Goal: Complete application form

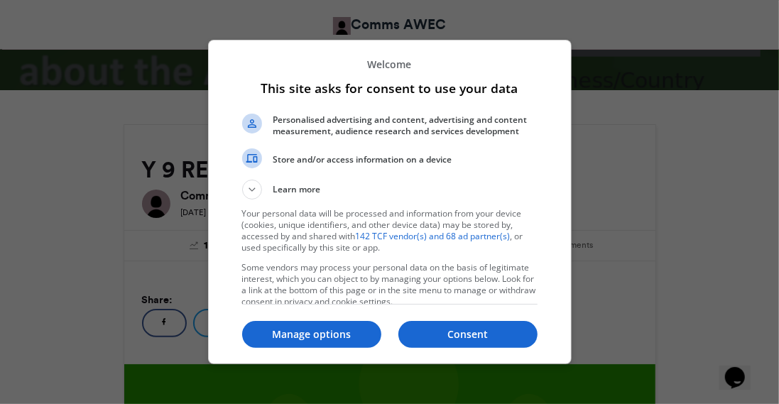
scroll to position [11, 0]
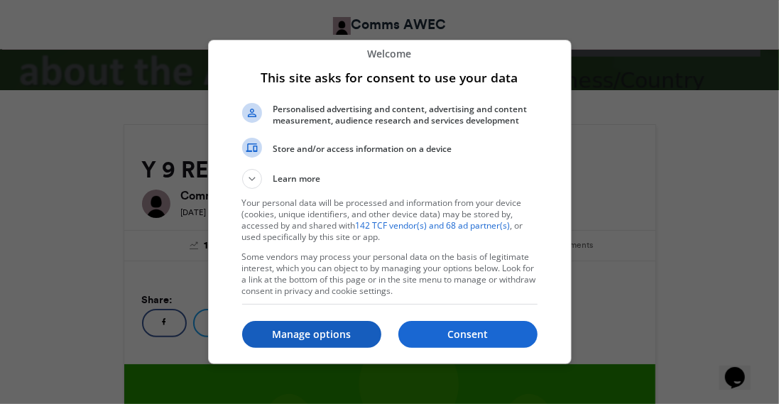
click at [318, 338] on p "Manage options" at bounding box center [311, 334] width 139 height 14
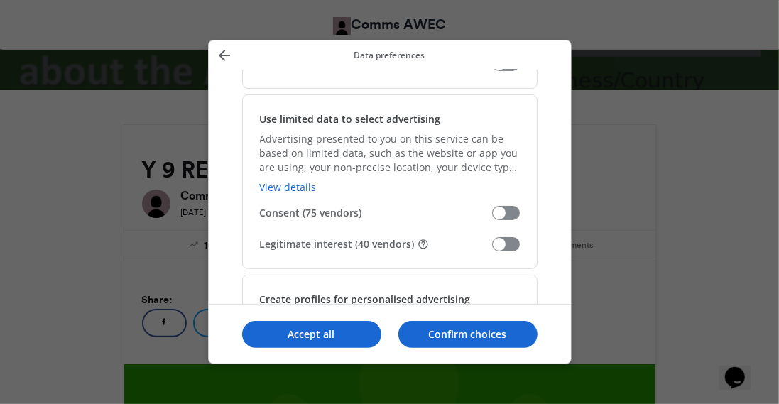
scroll to position [242, 0]
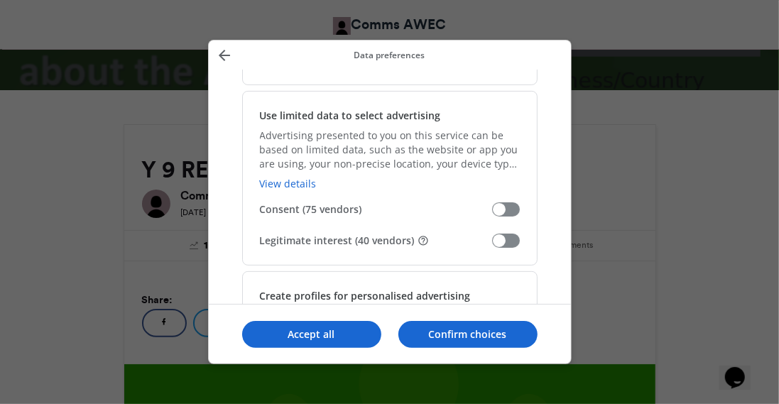
click at [504, 235] on span "Manage your data" at bounding box center [506, 241] width 28 height 14
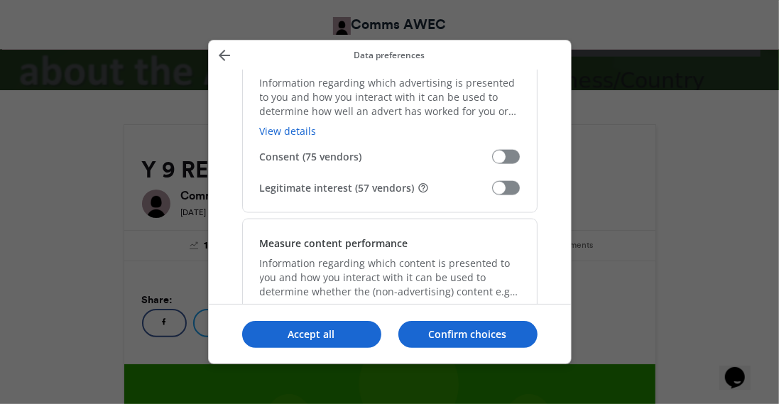
scroll to position [1073, 0]
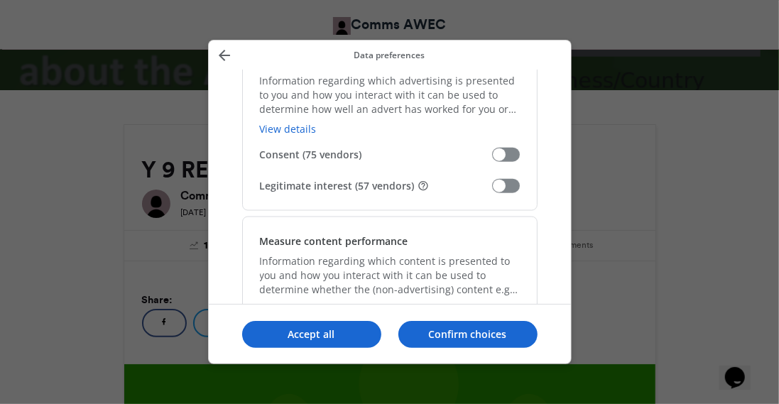
click at [516, 187] on span "Manage your data" at bounding box center [506, 186] width 28 height 14
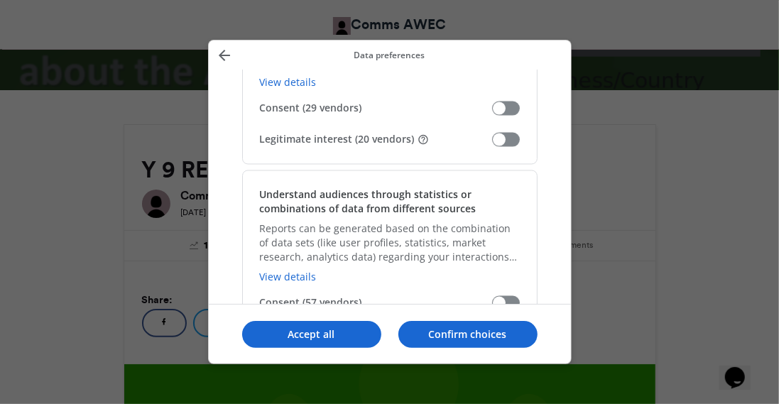
scroll to position [1305, 0]
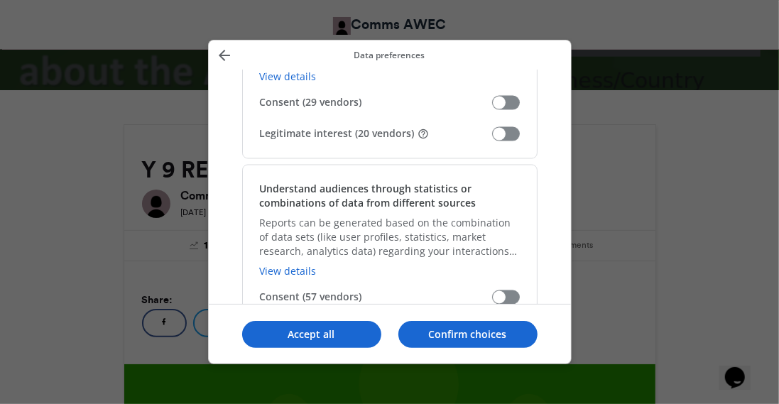
click at [513, 134] on span "Manage your data" at bounding box center [506, 134] width 28 height 14
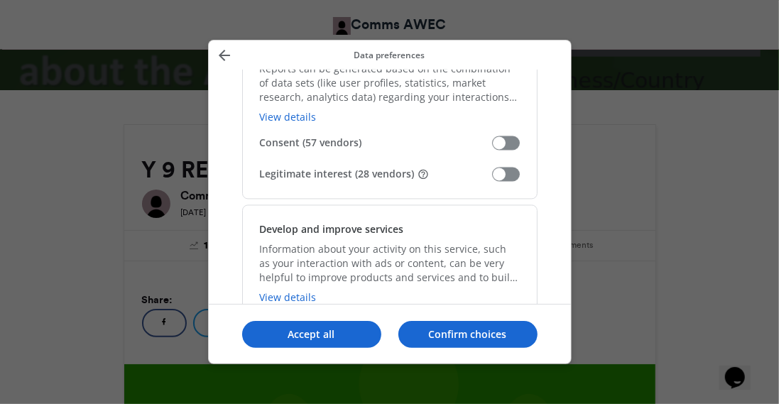
scroll to position [1462, 0]
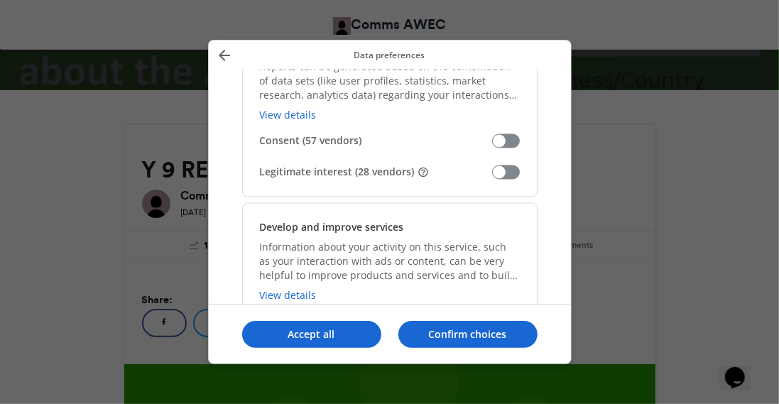
click at [510, 171] on span "Manage your data" at bounding box center [506, 172] width 28 height 14
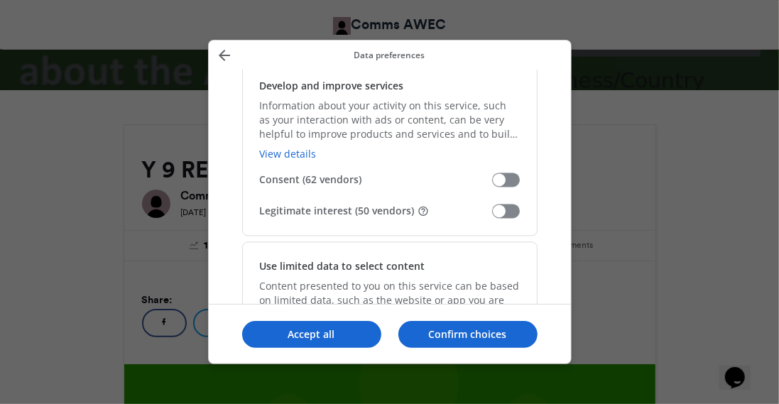
scroll to position [1606, 0]
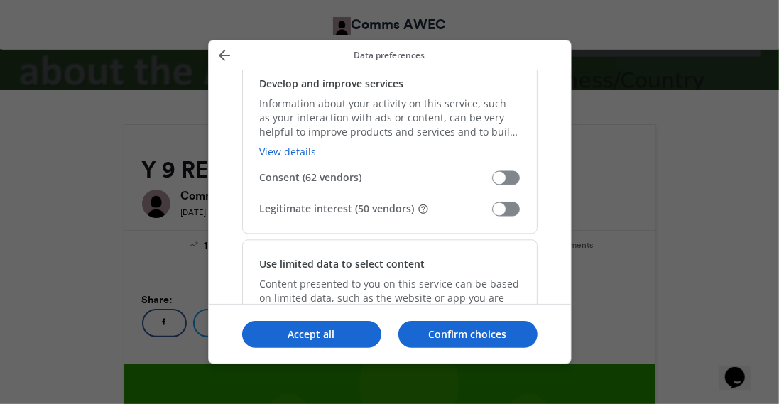
click at [508, 207] on span "Manage your data" at bounding box center [506, 209] width 28 height 14
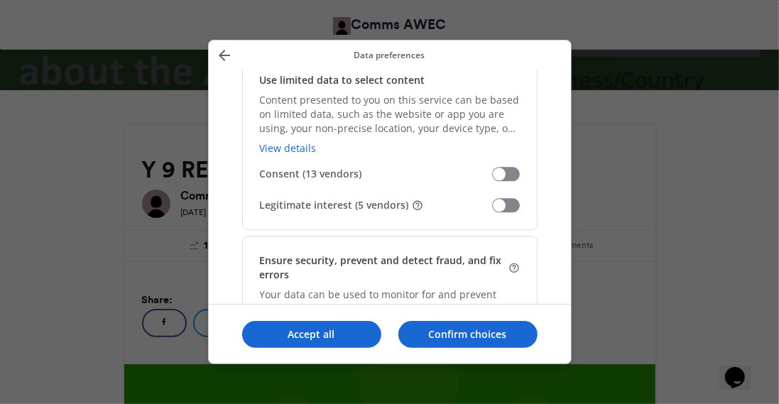
scroll to position [1799, 0]
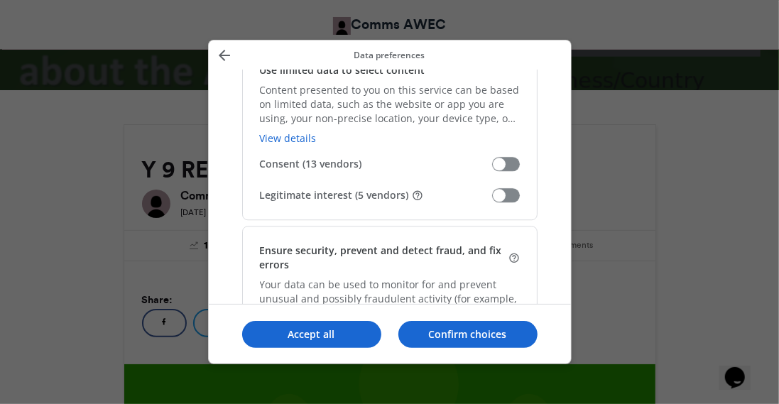
click at [514, 196] on span "Manage your data" at bounding box center [506, 195] width 28 height 14
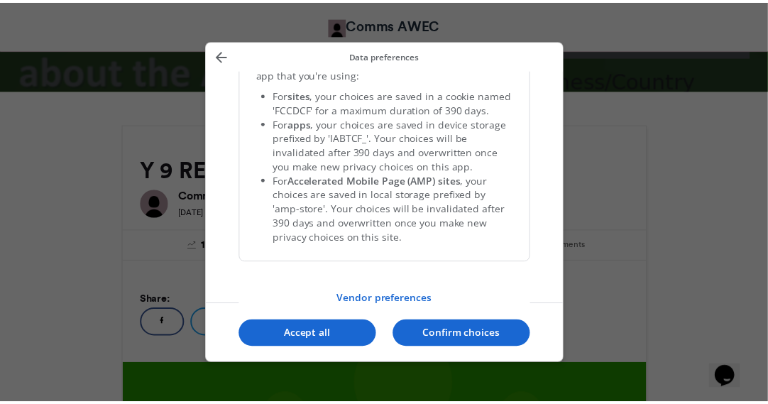
scroll to position [3081, 0]
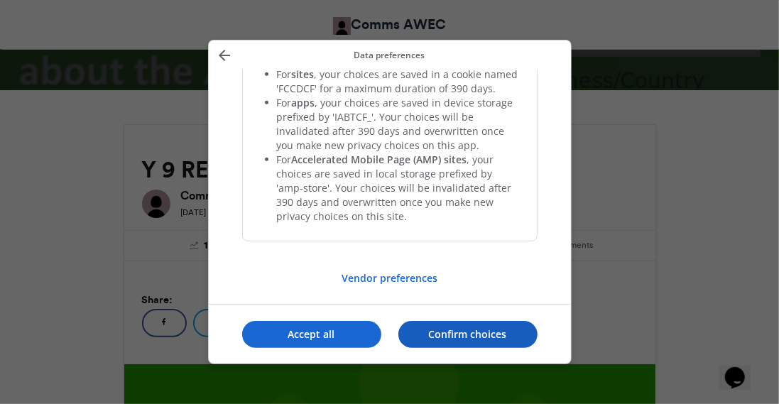
click at [454, 336] on p "Confirm choices" at bounding box center [467, 334] width 139 height 14
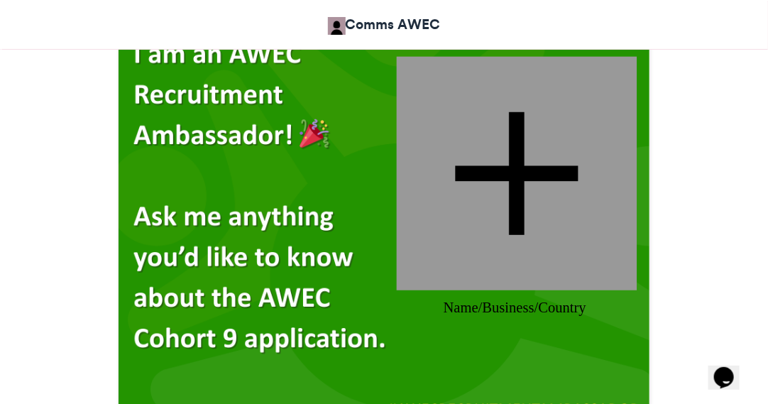
scroll to position [471, 0]
click at [526, 170] on div at bounding box center [517, 174] width 241 height 234
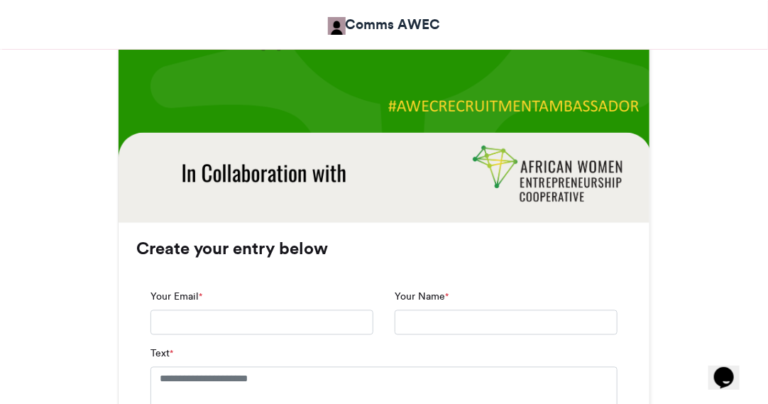
scroll to position [779, 0]
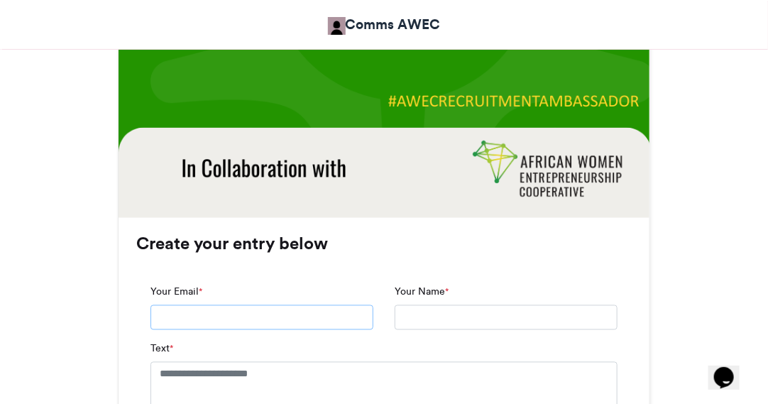
click at [274, 314] on input "Your Email *" at bounding box center [261, 318] width 223 height 26
type input "**********"
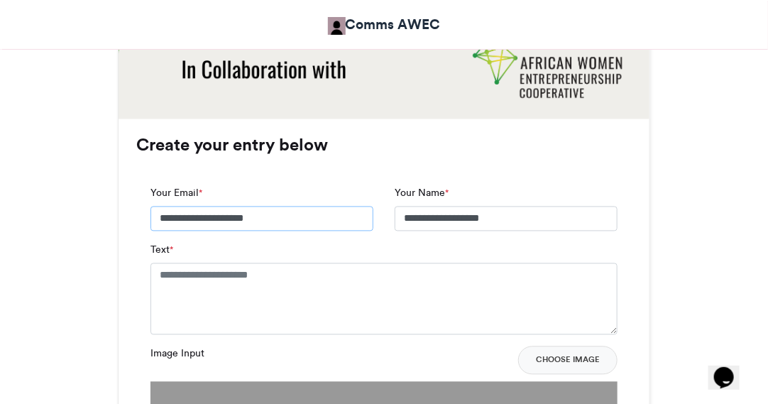
scroll to position [904, 0]
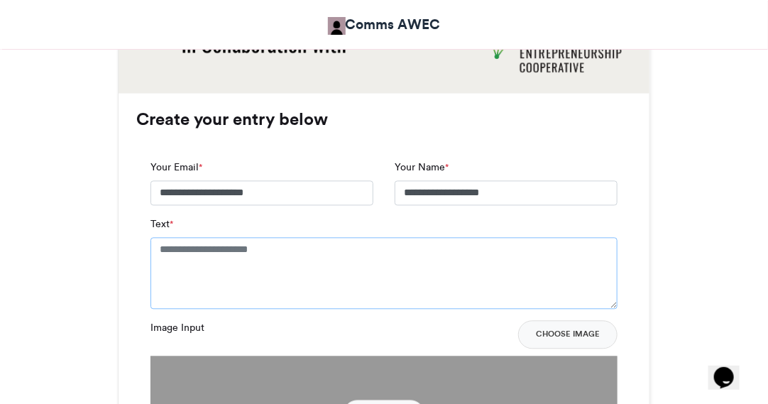
click at [248, 278] on textarea "Text *" at bounding box center [383, 272] width 467 height 71
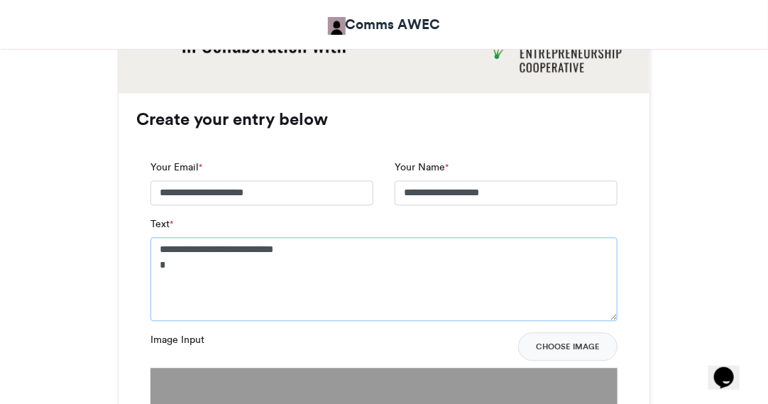
type textarea "**********"
drag, startPoint x: 136, startPoint y: 238, endPoint x: 101, endPoint y: 240, distance: 34.8
click at [172, 281] on textarea "Text *" at bounding box center [383, 279] width 467 height 84
click at [588, 128] on div "**********" at bounding box center [384, 347] width 531 height 508
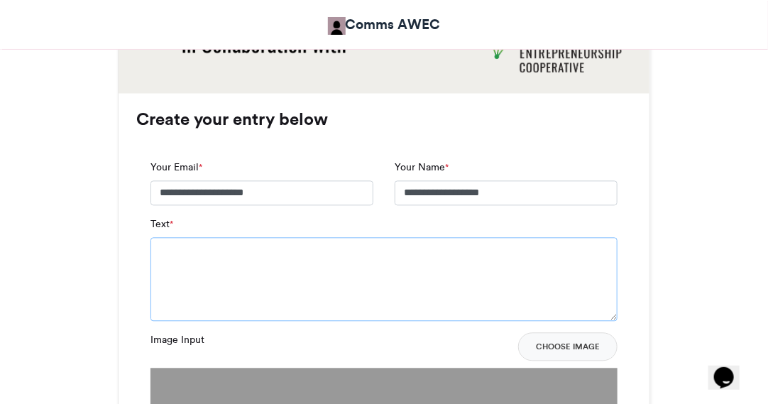
click at [198, 253] on textarea "Text *" at bounding box center [383, 279] width 467 height 84
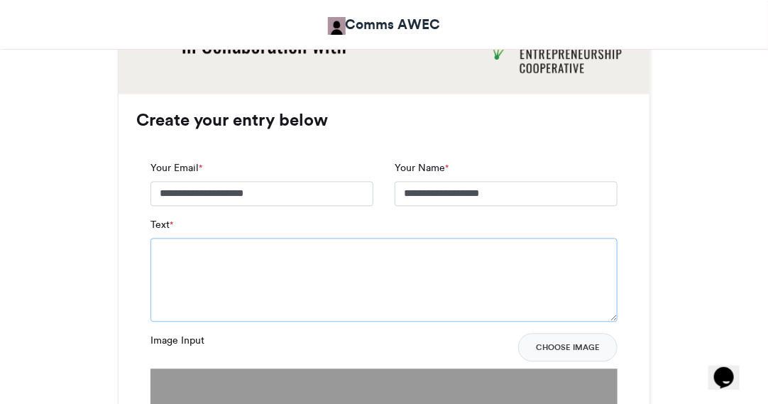
scroll to position [900, 0]
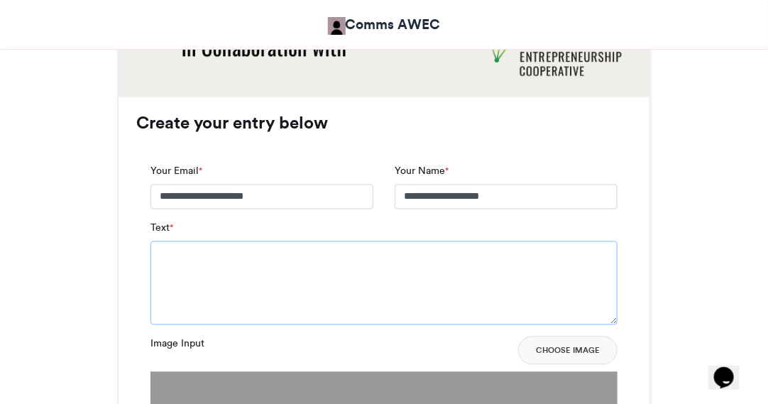
paste textarea "**********"
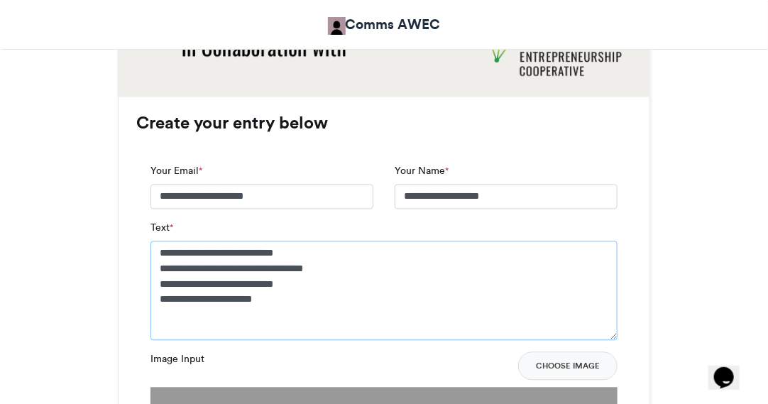
click at [229, 297] on textarea "**********" at bounding box center [383, 290] width 467 height 99
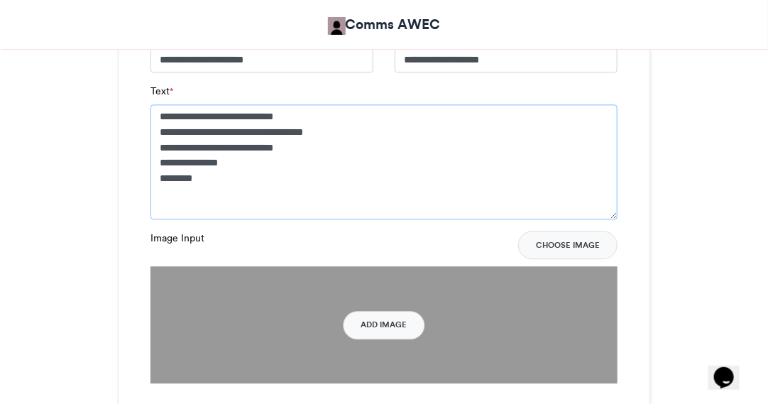
scroll to position [1062, 0]
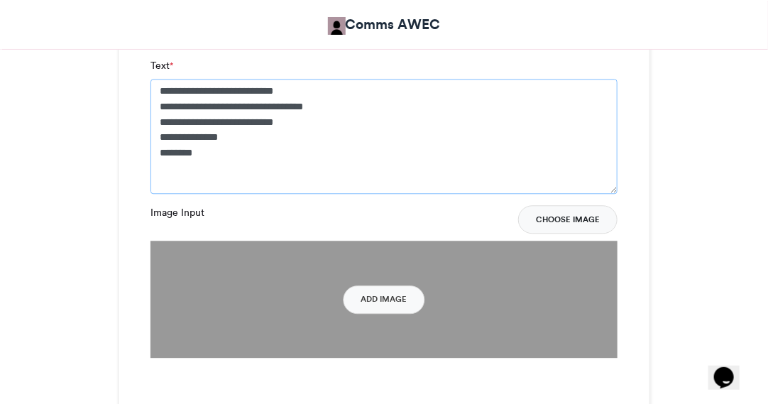
type textarea "**********"
click at [559, 214] on button "Choose Image" at bounding box center [567, 219] width 99 height 28
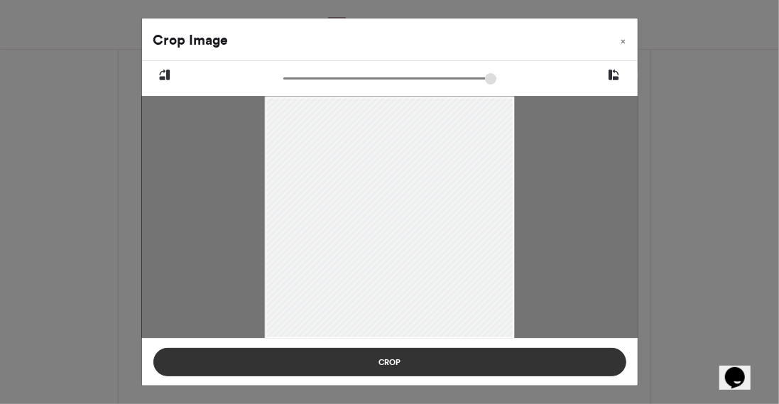
drag, startPoint x: 512, startPoint y: 336, endPoint x: 489, endPoint y: 354, distance: 28.8
click at [489, 354] on div "Crop Image × Crop" at bounding box center [389, 202] width 497 height 368
click at [393, 362] on button "Crop" at bounding box center [389, 362] width 473 height 28
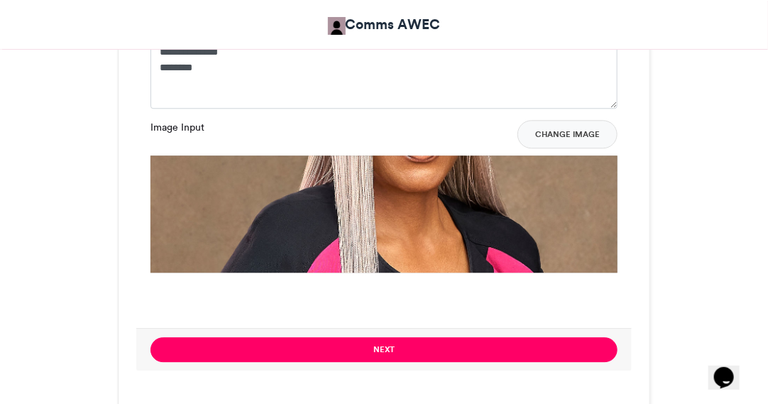
scroll to position [1146, 0]
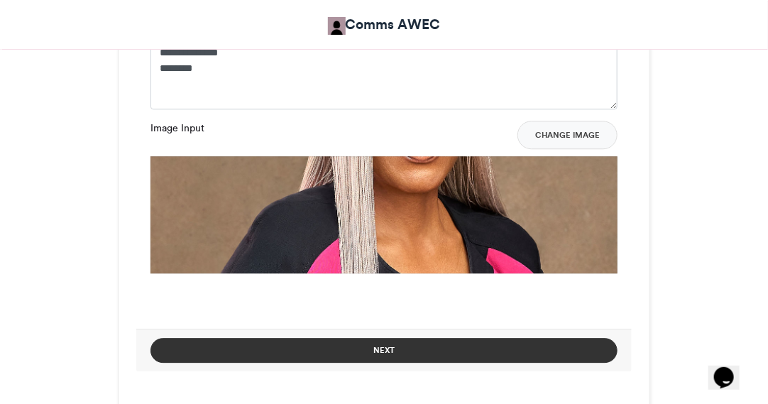
click at [417, 346] on button "Next" at bounding box center [383, 350] width 467 height 25
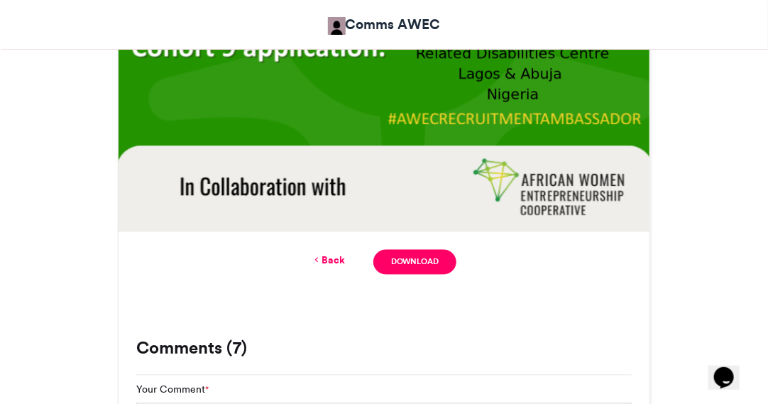
scroll to position [765, 0]
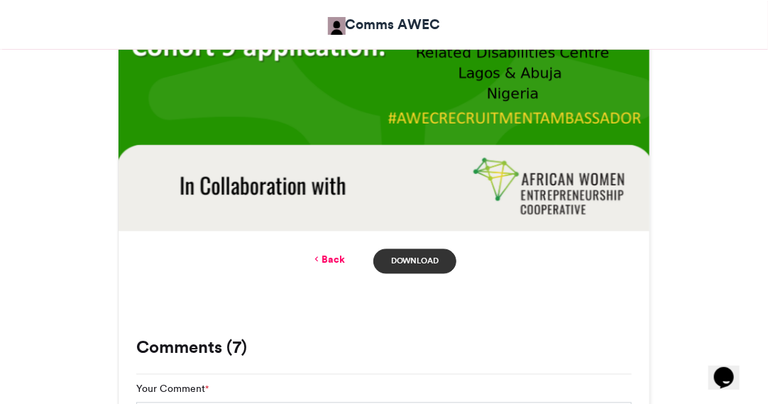
click at [422, 259] on link "Download" at bounding box center [414, 261] width 83 height 25
